Goal: Task Accomplishment & Management: Manage account settings

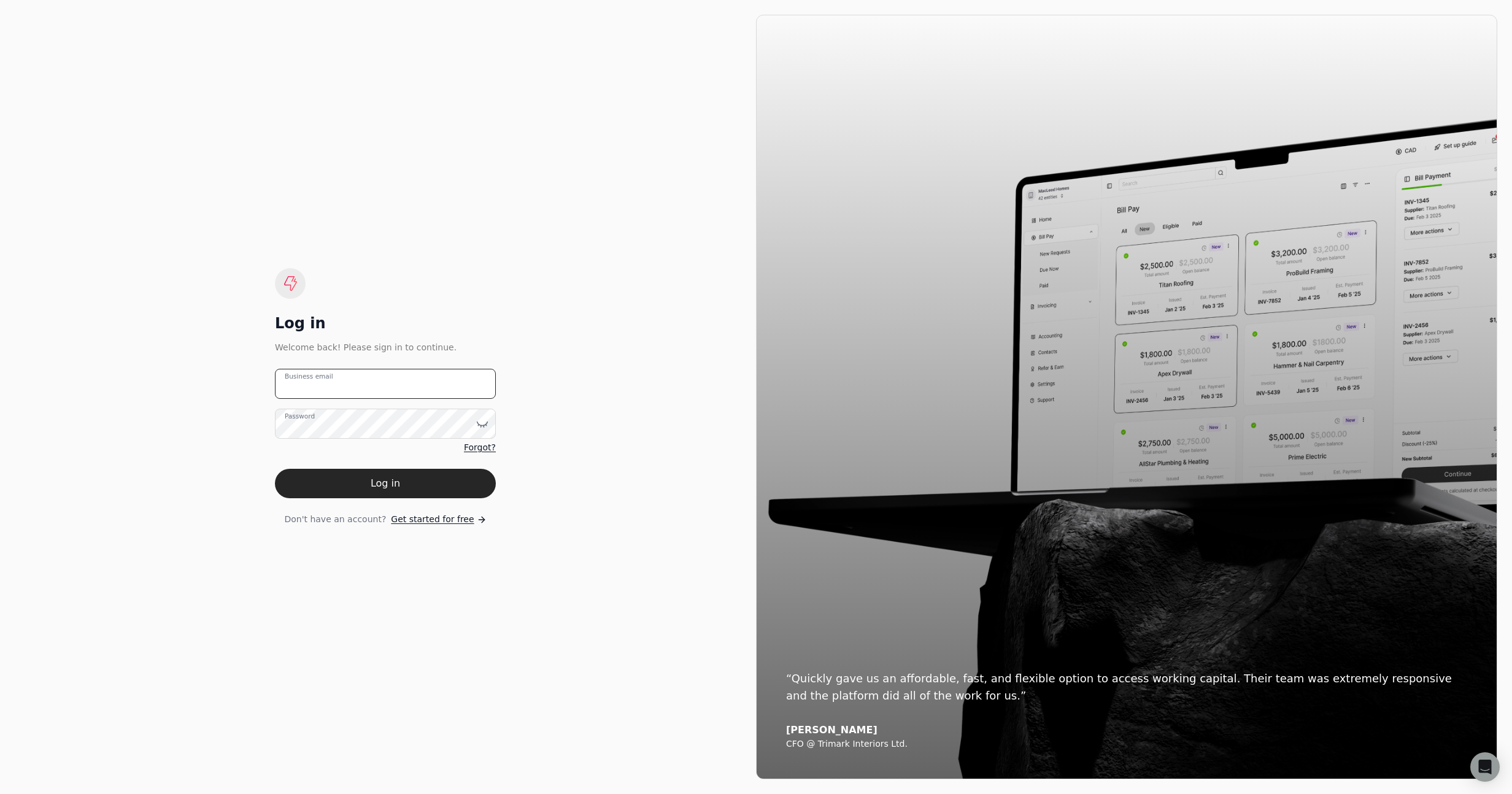
type email "[EMAIL_ADDRESS][DOMAIN_NAME]"
click at [436, 466] on form "[EMAIL_ADDRESS][DOMAIN_NAME] Business email Password Forgot? Log in Don't have …" at bounding box center [385, 447] width 221 height 157
click at [434, 477] on button "Log in" at bounding box center [385, 483] width 221 height 29
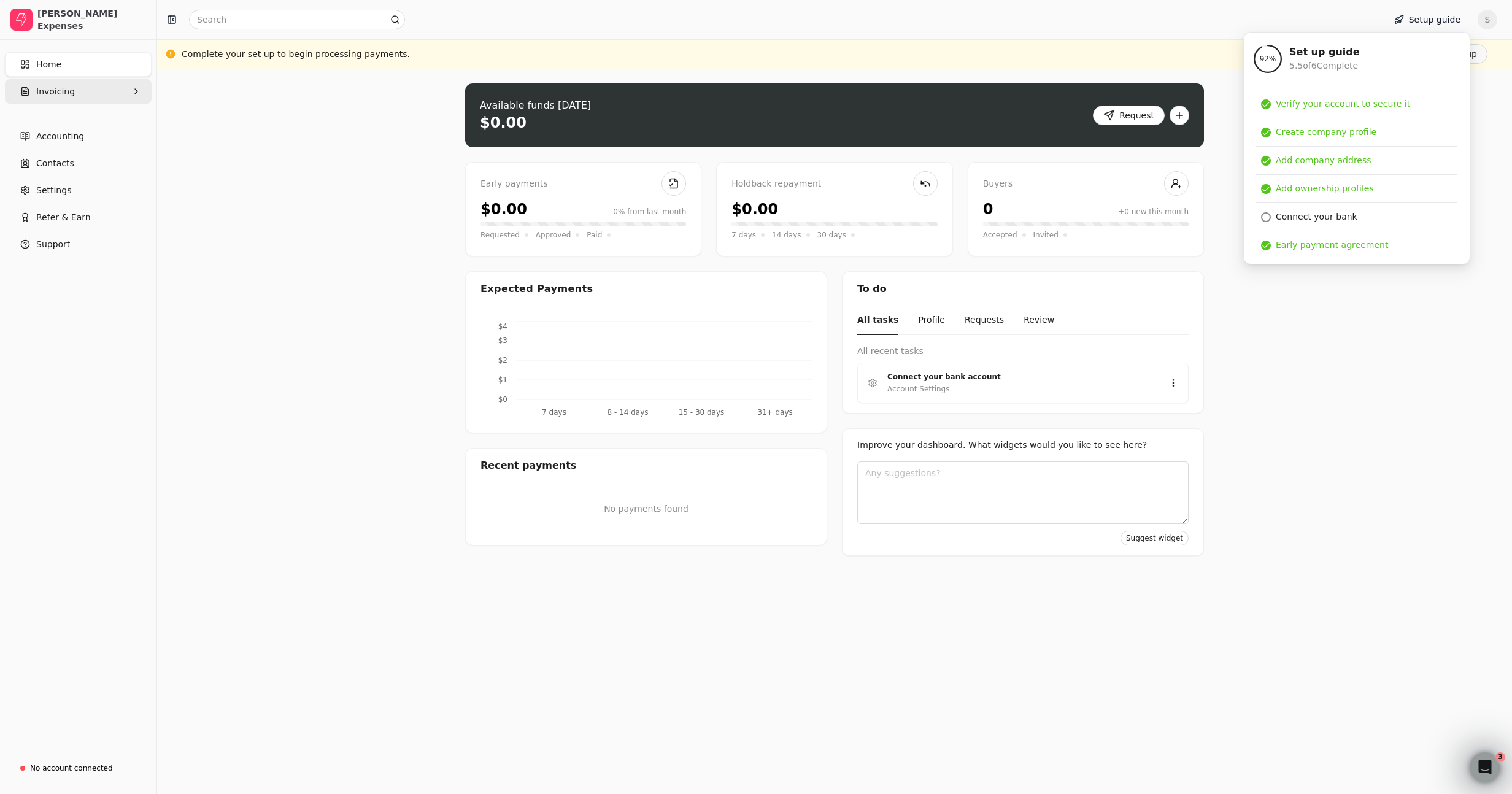
click at [89, 98] on button "Invoicing" at bounding box center [78, 91] width 147 height 24
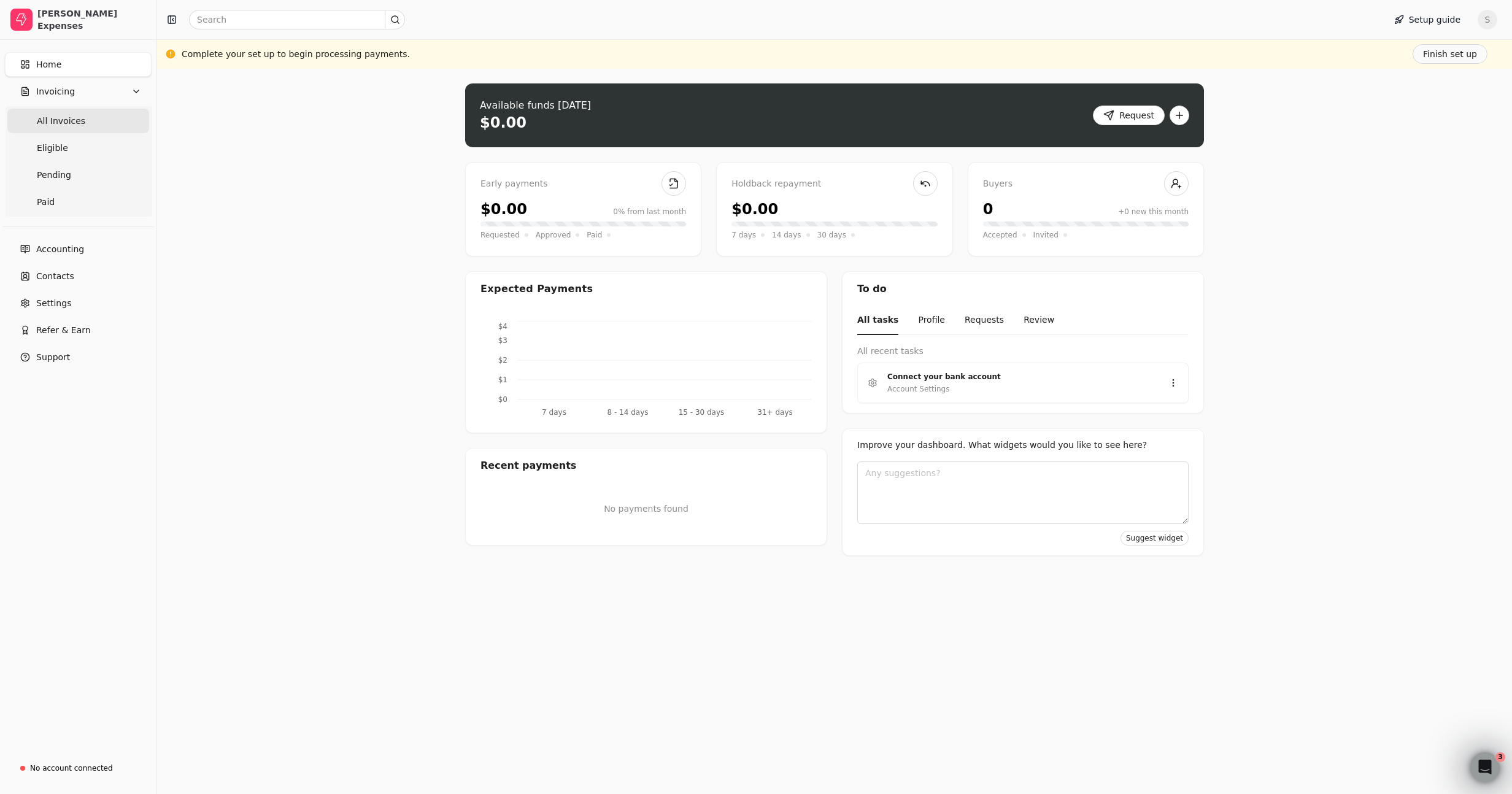
click at [85, 122] on Invoices "All Invoices" at bounding box center [78, 120] width 142 height 24
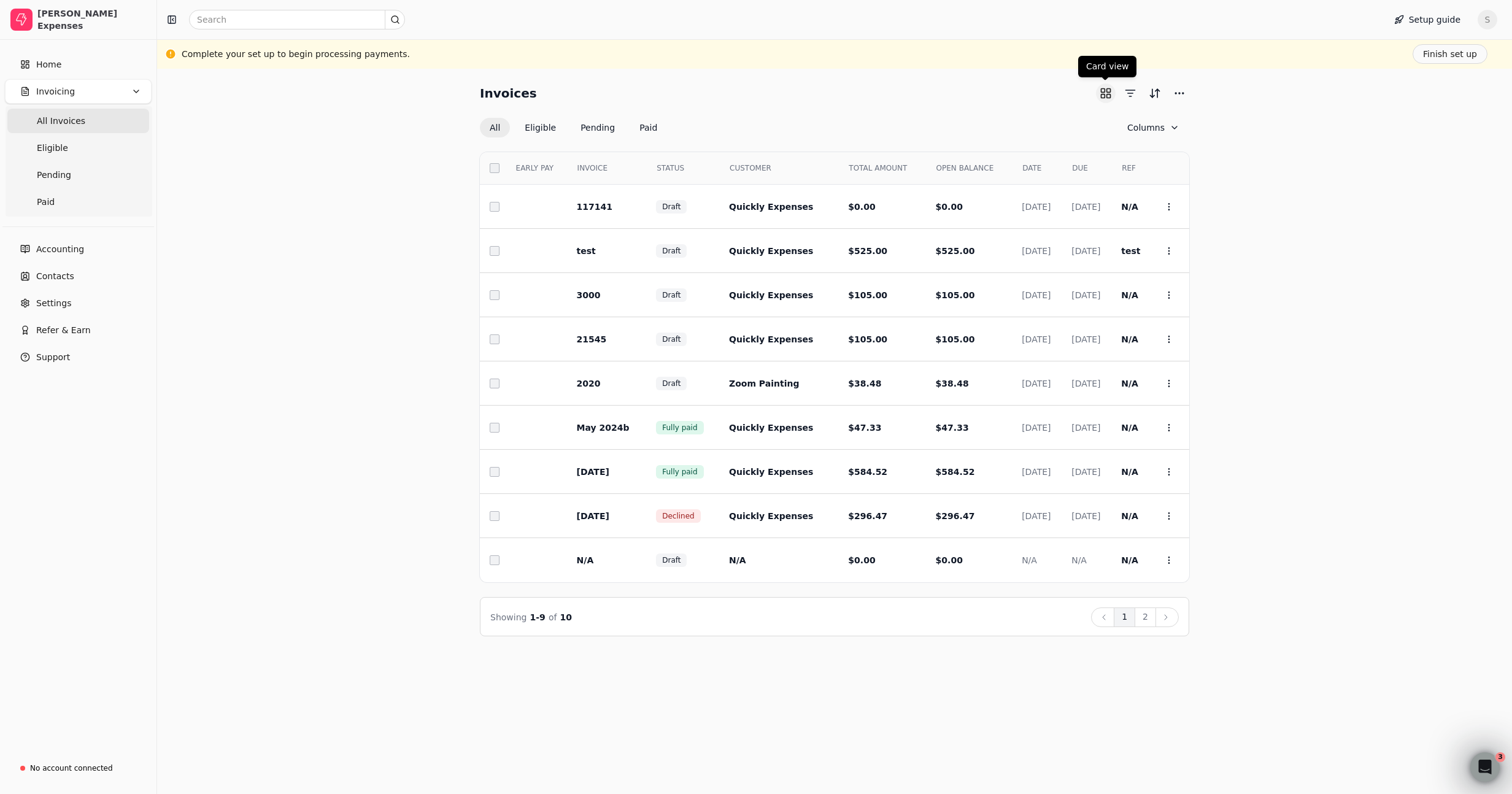
click at [1111, 92] on button "button" at bounding box center [1106, 93] width 20 height 20
